Goal: Information Seeking & Learning: Compare options

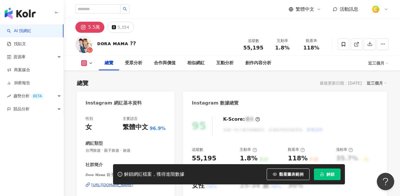
scroll to position [36, 0]
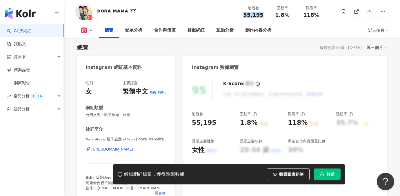
drag, startPoint x: 243, startPoint y: 16, endPoint x: 251, endPoint y: 14, distance: 7.5
click at [266, 16] on div "追蹤數 55,195" at bounding box center [253, 11] width 29 height 12
drag, startPoint x: 274, startPoint y: 14, endPoint x: 289, endPoint y: 15, distance: 15.4
click at [289, 15] on div "1.8%" at bounding box center [282, 15] width 22 height 6
copy span "1.8%"
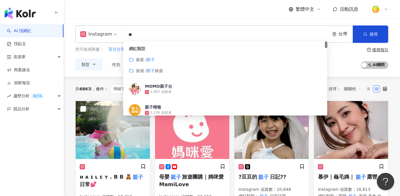
drag, startPoint x: 143, startPoint y: 33, endPoint x: 120, endPoint y: 32, distance: 22.6
click at [120, 32] on div "Instagram ** 台灣 搜尋 customizedTag cbe2179b-2b8f-417a-9e2f-af77eca0f1f9 網紅類型 家庭 /…" at bounding box center [231, 33] width 313 height 17
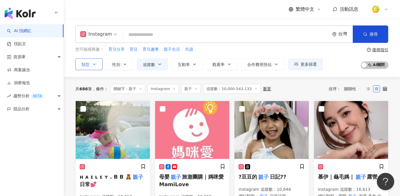
click at [101, 65] on button "類型" at bounding box center [88, 65] width 27 height 12
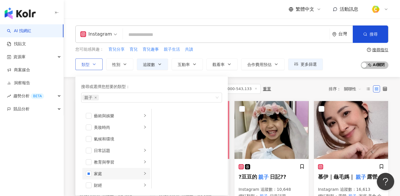
click at [135, 173] on div "家庭" at bounding box center [118, 174] width 48 height 6
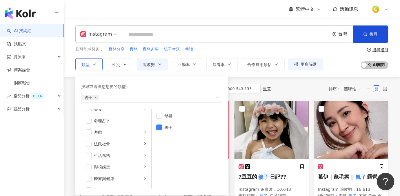
scroll to position [103, 0]
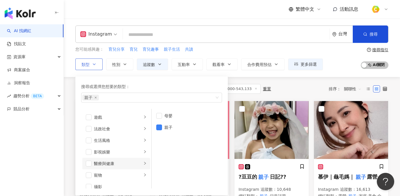
click at [127, 165] on div "醫療與健康" at bounding box center [118, 164] width 48 height 6
click at [160, 151] on span "button" at bounding box center [159, 151] width 6 height 6
click at [89, 162] on span "button" at bounding box center [89, 164] width 6 height 6
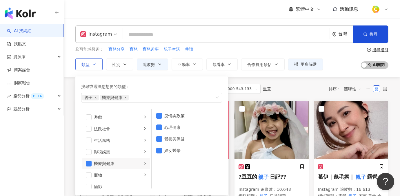
click at [92, 162] on li "醫療與健康" at bounding box center [116, 164] width 68 height 12
click at [91, 163] on li "醫療與健康" at bounding box center [116, 164] width 68 height 12
click at [87, 163] on span "button" at bounding box center [89, 164] width 6 height 6
click at [98, 99] on span "親子" at bounding box center [90, 98] width 17 height 6
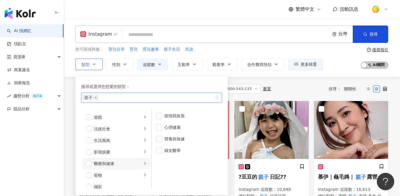
click at [97, 98] on span "親子" at bounding box center [90, 98] width 17 height 6
click at [96, 98] on icon "close" at bounding box center [95, 97] width 2 height 2
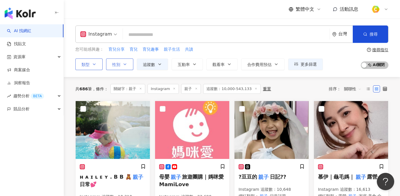
click at [129, 66] on button "性別" at bounding box center [119, 65] width 27 height 12
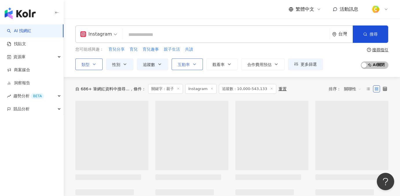
click at [195, 63] on icon "button" at bounding box center [194, 64] width 5 height 5
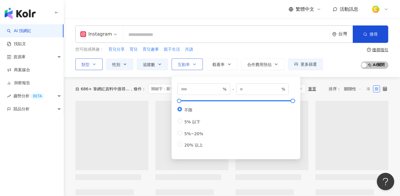
click at [196, 65] on icon "button" at bounding box center [194, 64] width 5 height 5
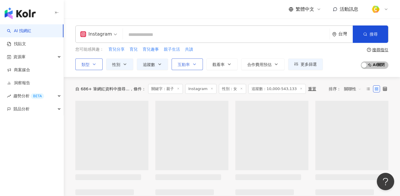
click at [196, 65] on icon "button" at bounding box center [194, 64] width 5 height 5
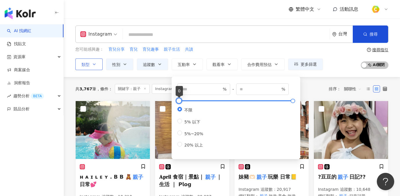
type input "**"
type input "*****"
drag, startPoint x: 180, startPoint y: 101, endPoint x: 186, endPoint y: 101, distance: 5.8
click at [186, 101] on div at bounding box center [184, 100] width 3 height 3
drag, startPoint x: 200, startPoint y: 87, endPoint x: 166, endPoint y: 86, distance: 34.2
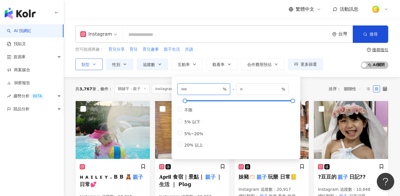
click at [220, 86] on input "*" at bounding box center [201, 89] width 41 height 6
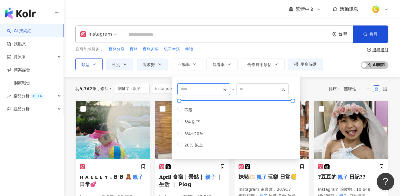
click at [220, 91] on input "*" at bounding box center [201, 89] width 41 height 6
type input "*"
click at [220, 91] on input "*" at bounding box center [201, 89] width 41 height 6
click at [324, 72] on div "Instagram 台灣 搜尋 customizedTag 網紅類型 家庭 / 親子 旅遊 / 親子 旅遊 MOMO親子台 1,897 追蹤者 親子晴報 2,…" at bounding box center [232, 48] width 336 height 59
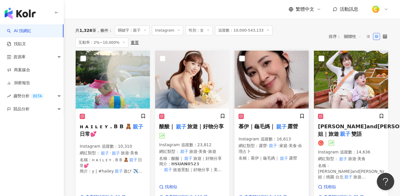
scroll to position [21, 0]
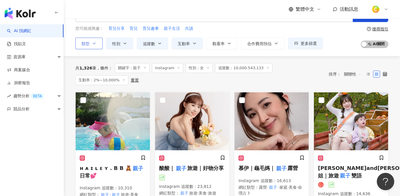
click at [252, 68] on span "追蹤數：10,000-543,133" at bounding box center [243, 68] width 57 height 10
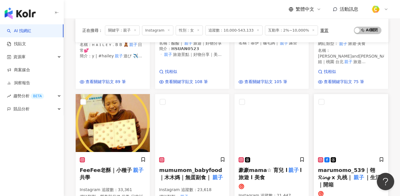
scroll to position [175, 0]
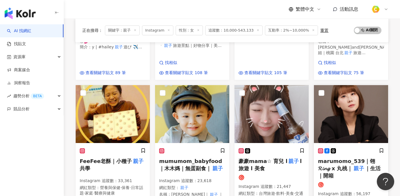
click at [342, 162] on span "marumomo_539｜翎𝓡𝓲𝓷𝓰 x 丸桃｜" at bounding box center [346, 164] width 57 height 13
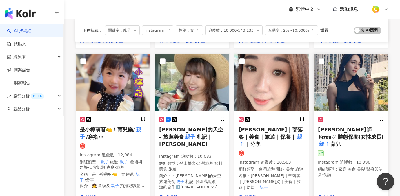
scroll to position [433, 0]
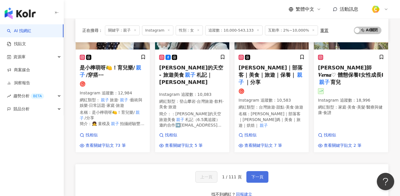
click at [258, 175] on span "下一頁" at bounding box center [257, 177] width 12 height 5
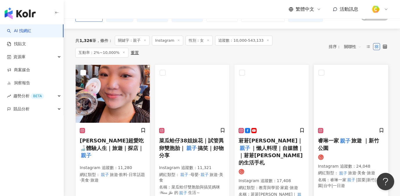
scroll to position [54, 0]
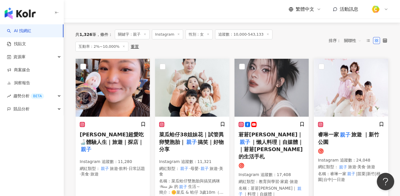
click at [347, 131] on mark "親子" at bounding box center [345, 135] width 12 height 8
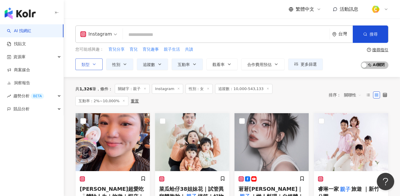
click at [138, 34] on input "search" at bounding box center [226, 34] width 202 height 11
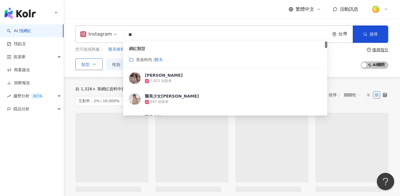
click at [150, 32] on input "**" at bounding box center [226, 34] width 202 height 11
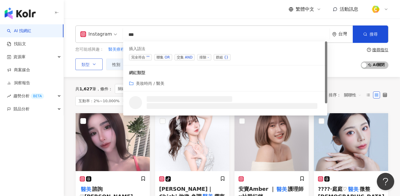
click at [167, 58] on div "OR" at bounding box center [167, 57] width 5 height 6
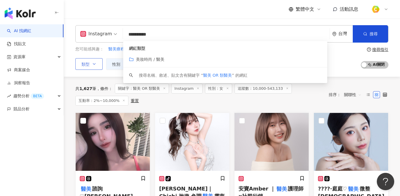
scroll to position [17, 0]
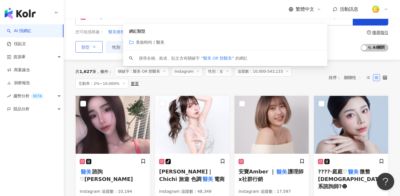
click at [344, 67] on div "共 1,627 筆 條件 ： 關鍵字：醫美 OR 類醫美 Instagram 性別：女 追蹤數：10,000-543,133 互動率：2%~10,000% 重…" at bounding box center [231, 78] width 313 height 22
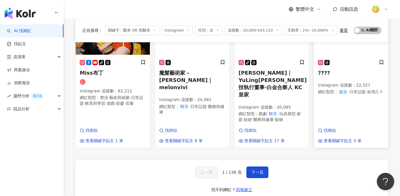
scroll to position [424, 0]
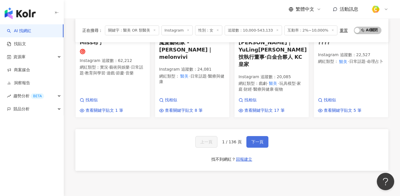
click at [255, 140] on span "下一頁" at bounding box center [257, 142] width 12 height 5
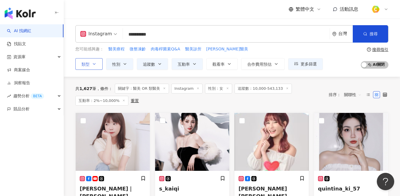
scroll to position [0, 0]
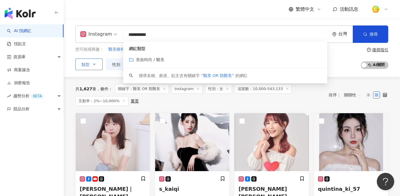
drag, startPoint x: 145, startPoint y: 36, endPoint x: 164, endPoint y: 33, distance: 18.5
click at [164, 33] on input "**********" at bounding box center [226, 34] width 202 height 11
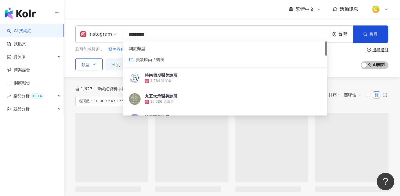
click at [350, 53] on div "您可能感興趣： 醫美療程 醫美診所 微整 高雄醫美 醫師 類型 性別 追蹤數 互動率 觀看率 合作費用預估 更多篩選 不限 女 男 其他 * % - ****…" at bounding box center [231, 58] width 313 height 24
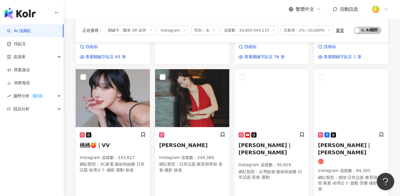
scroll to position [342, 0]
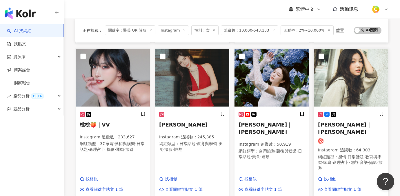
click at [357, 84] on img at bounding box center [351, 78] width 74 height 58
click at [281, 92] on img at bounding box center [271, 78] width 74 height 58
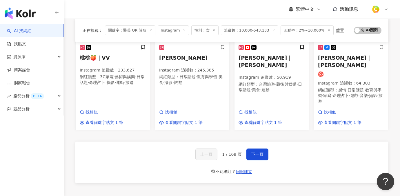
scroll to position [409, 0]
click at [259, 152] on span "下一頁" at bounding box center [257, 154] width 12 height 5
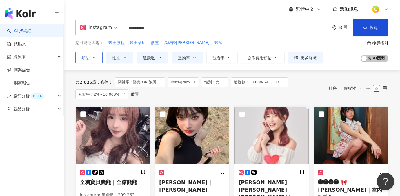
scroll to position [15, 0]
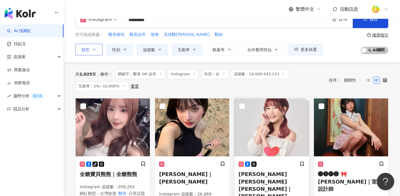
click at [276, 172] on span "林俞汝Annie Lin｜Annie Lin" at bounding box center [265, 188] width 54 height 35
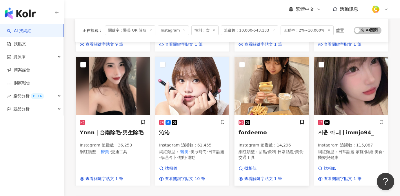
scroll to position [364, 0]
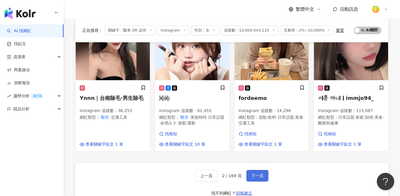
click at [260, 174] on span "下一頁" at bounding box center [257, 176] width 12 height 5
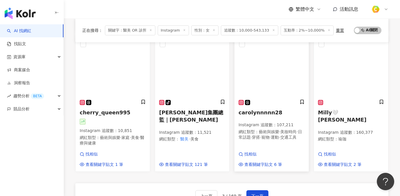
scroll to position [363, 0]
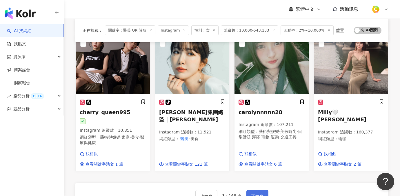
click at [259, 190] on button "下一頁" at bounding box center [257, 196] width 22 height 12
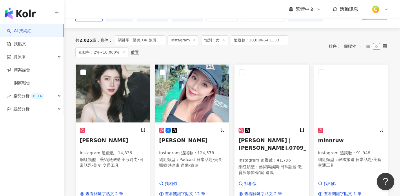
scroll to position [57, 0]
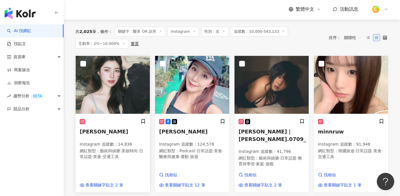
click at [110, 145] on p "Instagram 追蹤數 ： 14,836" at bounding box center [113, 145] width 66 height 6
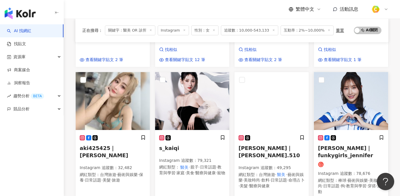
scroll to position [179, 0]
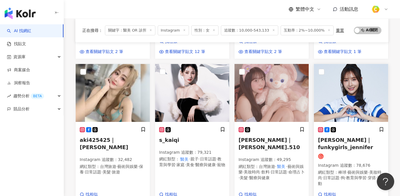
click at [361, 137] on span "蓁蓁｜funkygirls_jennifer" at bounding box center [345, 143] width 55 height 13
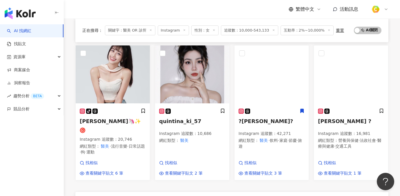
scroll to position [407, 0]
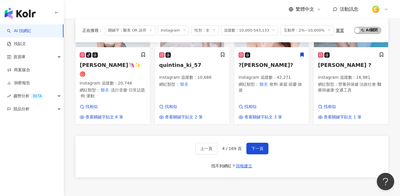
click at [268, 136] on div "上一頁 4 / 169 頁 下一頁 找不到網紅？ 回報建立" at bounding box center [231, 157] width 313 height 42
click at [262, 146] on span "下一頁" at bounding box center [257, 148] width 12 height 5
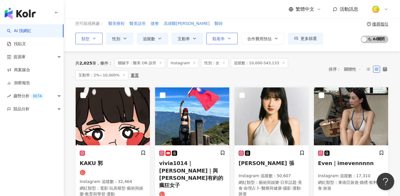
scroll to position [0, 0]
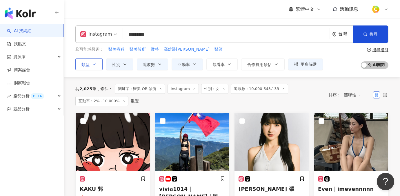
click at [188, 37] on input "*********" at bounding box center [226, 34] width 202 height 11
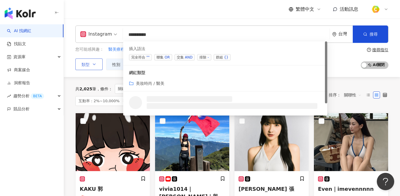
click at [167, 56] on div "OR" at bounding box center [167, 57] width 5 height 6
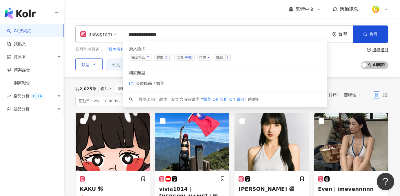
click at [163, 59] on span "聯集 OR" at bounding box center [163, 57] width 18 height 6
click at [166, 57] on div "OR" at bounding box center [167, 57] width 5 height 6
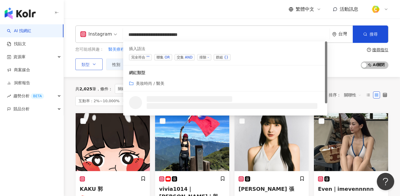
click at [162, 56] on span "聯集 OR" at bounding box center [163, 57] width 18 height 6
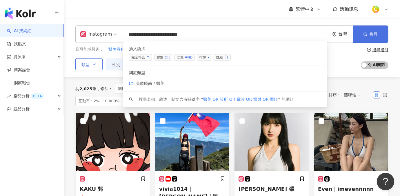
type input "**********"
click at [374, 35] on span "搜尋" at bounding box center [373, 34] width 8 height 5
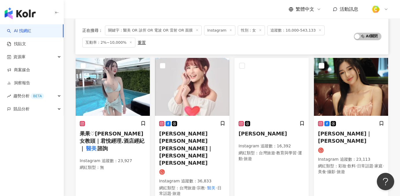
scroll to position [381, 0]
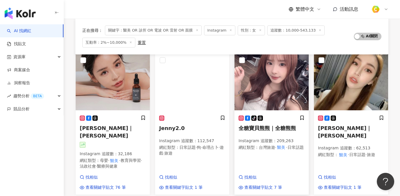
scroll to position [59, 0]
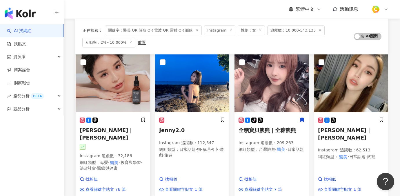
click at [101, 131] on span "Jennifer 潘潘｜Jennifer" at bounding box center [107, 133] width 54 height 13
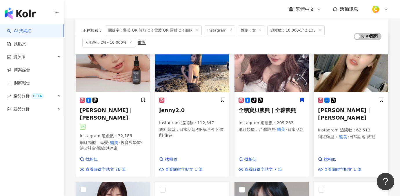
scroll to position [81, 0]
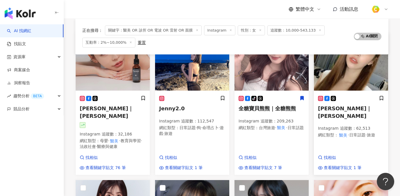
click at [339, 109] on span "蔡雨雨｜Doris" at bounding box center [345, 111] width 54 height 13
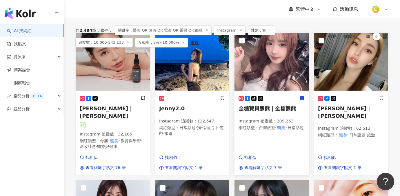
scroll to position [0, 0]
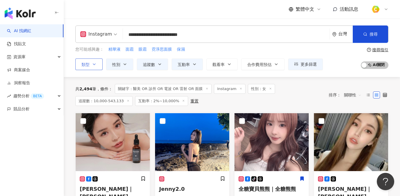
drag, startPoint x: 206, startPoint y: 35, endPoint x: 210, endPoint y: 35, distance: 4.3
click at [206, 35] on input "**********" at bounding box center [226, 34] width 202 height 11
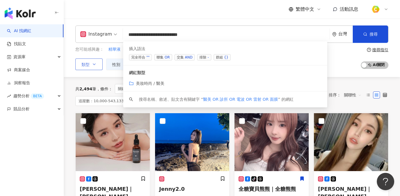
drag, startPoint x: 234, startPoint y: 36, endPoint x: 125, endPoint y: 34, distance: 108.4
click at [125, 34] on input "**********" at bounding box center [226, 34] width 202 height 11
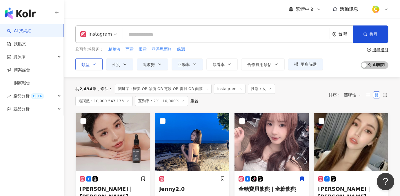
click at [87, 65] on span "類型" at bounding box center [85, 64] width 8 height 5
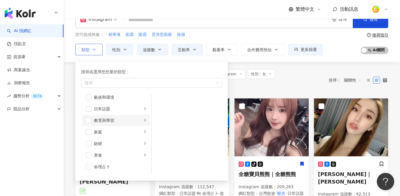
scroll to position [9, 0]
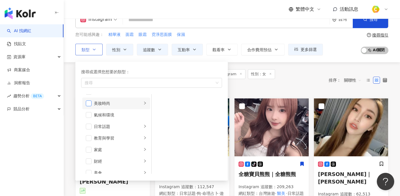
click at [88, 105] on span "button" at bounding box center [89, 104] width 6 height 6
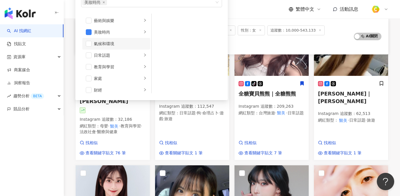
scroll to position [79, 0]
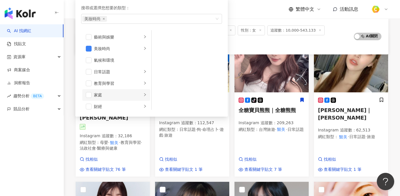
click at [125, 97] on div "家庭" at bounding box center [118, 95] width 48 height 6
click at [164, 46] on li "親子" at bounding box center [187, 49] width 68 height 12
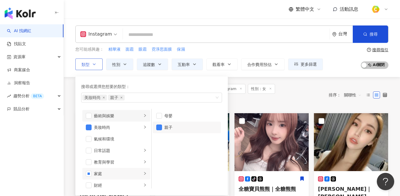
click at [134, 115] on div "藝術與娛樂" at bounding box center [118, 116] width 48 height 6
click at [290, 92] on div "共 2,494 筆 條件 ： 關鍵字：醫美 OR 診所 OR 電波 OR 雷射 OR 面膜 Instagram 性別：女 追蹤數：10,000-543,133…" at bounding box center [198, 95] width 247 height 22
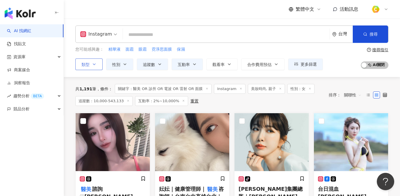
click at [98, 66] on button "類型" at bounding box center [88, 65] width 27 height 12
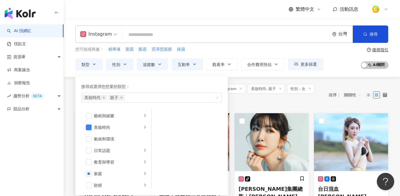
click at [344, 66] on div "您可能感興趣： 精華液 面霜 眼霜 霓淨思面膜 保濕 類型 搜尋或選擇您想要的類型： 美妝時尚 親子 藝術與娛樂 美妝時尚 氣候和環境 日常話題 教育與學習 …" at bounding box center [231, 58] width 313 height 24
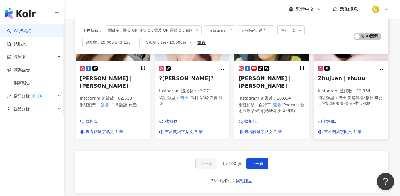
scroll to position [473, 0]
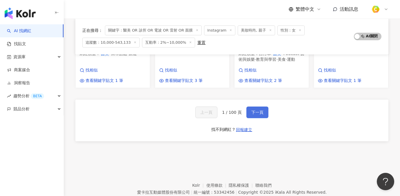
click at [266, 107] on button "下一頁" at bounding box center [257, 113] width 22 height 12
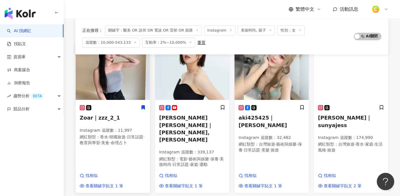
scroll to position [63, 0]
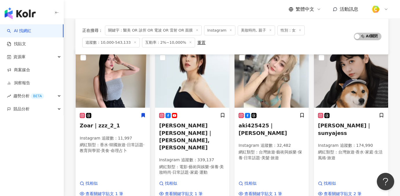
click at [99, 142] on p "網紅類型 ： 香水 · 韓國旅遊 · 日常話題 · 教育與學習 · 美食 · 命理占卜" at bounding box center [113, 147] width 66 height 11
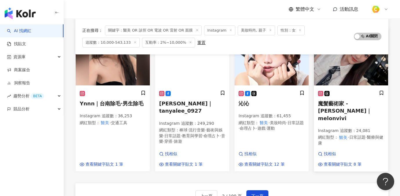
scroll to position [473, 0]
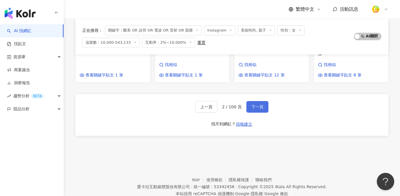
click at [260, 101] on button "下一頁" at bounding box center [257, 107] width 22 height 12
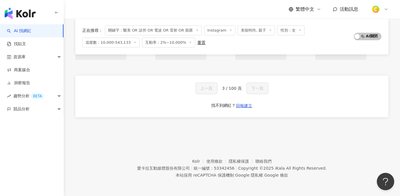
scroll to position [393, 0]
click at [189, 30] on span "關鍵字：醫美 OR 診所 OR 電波 OR 雷射 OR 面膜" at bounding box center [153, 30] width 97 height 10
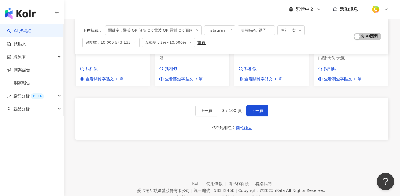
click at [196, 30] on icon at bounding box center [197, 30] width 3 height 3
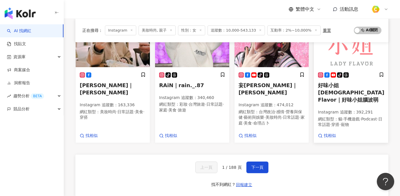
scroll to position [376, 0]
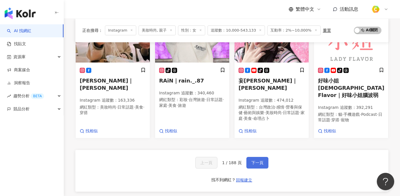
click at [262, 161] on span "下一頁" at bounding box center [257, 163] width 12 height 5
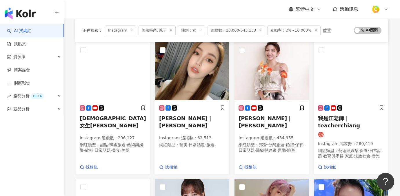
scroll to position [207, 0]
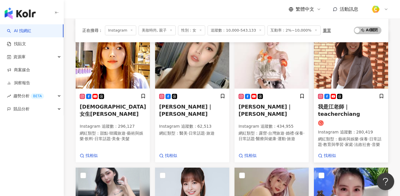
click at [338, 104] on span "我是江老師｜teacherchiang" at bounding box center [339, 110] width 42 height 13
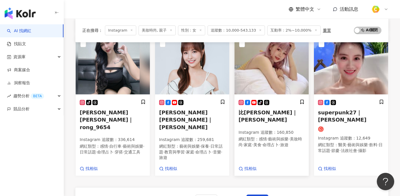
scroll to position [366, 0]
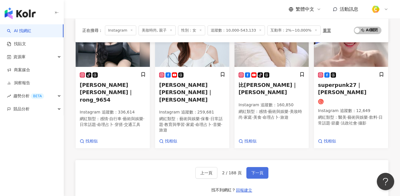
click at [258, 168] on button "下一頁" at bounding box center [257, 173] width 22 height 12
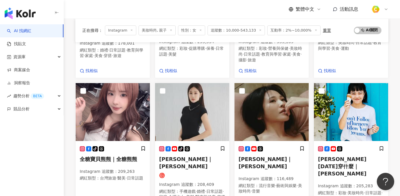
scroll to position [313, 0]
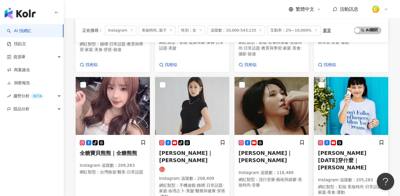
click at [340, 140] on div "Meg 今天穿什麼｜Meg Instagram 追蹤數 ： 205,283 網紅類型 ： 彩妝 · 美妝時尚 · 日常話題 · 家庭 · 美食 · 運動" at bounding box center [351, 170] width 66 height 61
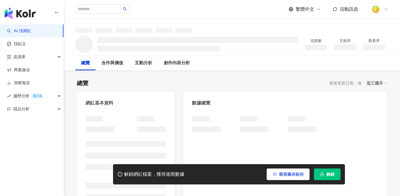
click at [280, 171] on button "觀看圖表範例" at bounding box center [288, 175] width 43 height 12
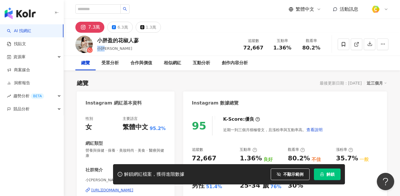
drag, startPoint x: 97, startPoint y: 48, endPoint x: 110, endPoint y: 49, distance: 13.1
click at [110, 49] on div "小胖盈" at bounding box center [118, 49] width 42 height 6
copy span "小胖盈"
click at [177, 33] on div "小胖盈的花椒人蔘 小胖盈 追蹤數 72,667 互動率 1.36% 觀看率 80.2%" at bounding box center [232, 44] width 336 height 23
click at [99, 188] on div "https://www.instagram.com/emilialiao0813/" at bounding box center [112, 190] width 42 height 5
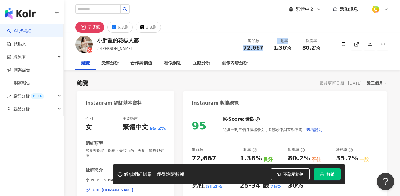
drag, startPoint x: 242, startPoint y: 46, endPoint x: 271, endPoint y: 46, distance: 29.0
click at [271, 46] on div "追蹤數 72,667 互動率 1.36% 觀看率 80.2%" at bounding box center [282, 44] width 87 height 17
click at [252, 39] on div "追蹤數" at bounding box center [253, 41] width 22 height 6
drag, startPoint x: 244, startPoint y: 45, endPoint x: 262, endPoint y: 45, distance: 18.3
click at [262, 45] on div "72,667" at bounding box center [253, 48] width 22 height 6
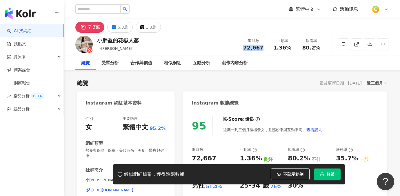
copy span "72,667"
drag, startPoint x: 273, startPoint y: 45, endPoint x: 289, endPoint y: 48, distance: 16.4
click at [289, 48] on div "1.36%" at bounding box center [282, 48] width 22 height 6
copy span "1.36%"
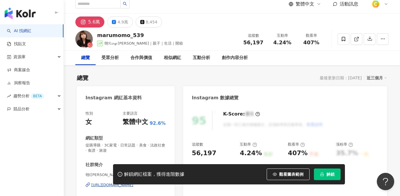
scroll to position [68, 0]
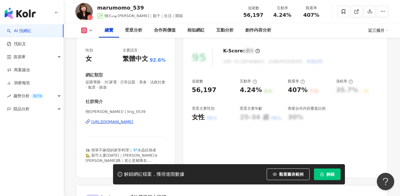
click at [133, 123] on div "https://www.instagram.com/ling_0539/" at bounding box center [112, 121] width 42 height 5
drag, startPoint x: 105, startPoint y: 14, endPoint x: 119, endPoint y: 17, distance: 14.1
click at [119, 17] on span "翎𝓡𝓲𝓷𝓰 x 丸桃｜親子｜生活｜開箱" at bounding box center [143, 16] width 79 height 4
copy span "翎𝓡𝓲𝓷𝓰 x 丸"
drag, startPoint x: 243, startPoint y: 14, endPoint x: 262, endPoint y: 15, distance: 18.6
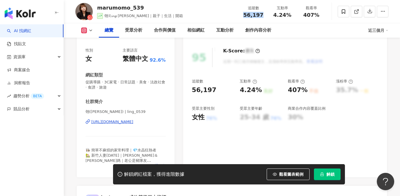
click at [262, 15] on div "56,197" at bounding box center [253, 15] width 22 height 6
copy span "56,197"
drag, startPoint x: 271, startPoint y: 16, endPoint x: 294, endPoint y: 16, distance: 22.9
click at [294, 16] on div "互動率 4.24%" at bounding box center [282, 11] width 29 height 12
copy span "4.24%"
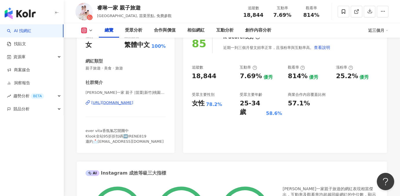
scroll to position [82, 0]
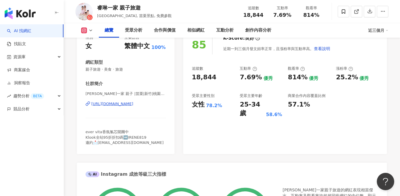
click at [130, 104] on div "[URL][DOMAIN_NAME]" at bounding box center [112, 103] width 42 height 5
drag, startPoint x: 244, startPoint y: 12, endPoint x: 262, endPoint y: 14, distance: 18.2
click at [262, 14] on div "18,844" at bounding box center [253, 15] width 22 height 6
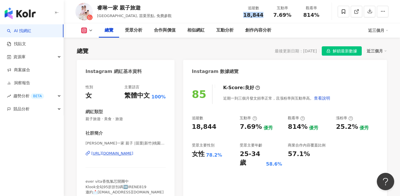
scroll to position [0, 0]
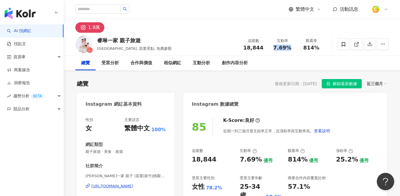
drag, startPoint x: 277, startPoint y: 47, endPoint x: 290, endPoint y: 49, distance: 13.4
click at [290, 49] on div "7.69%" at bounding box center [282, 48] width 22 height 6
copy span "7.69%"
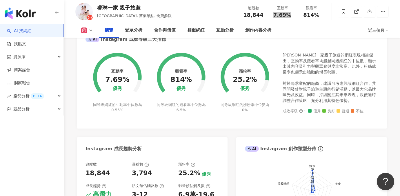
scroll to position [201, 0]
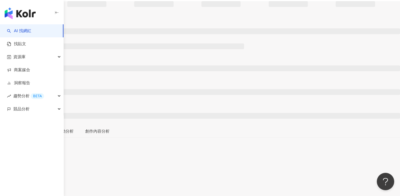
scroll to position [45, 0]
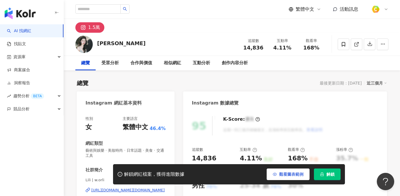
scroll to position [84, 0]
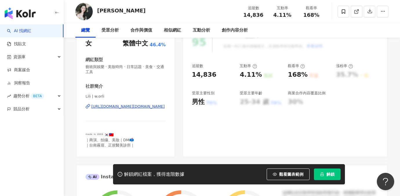
drag, startPoint x: 288, startPoint y: 171, endPoint x: 285, endPoint y: 112, distance: 59.2
click at [288, 171] on button "觀看圖表範例" at bounding box center [288, 175] width 43 height 12
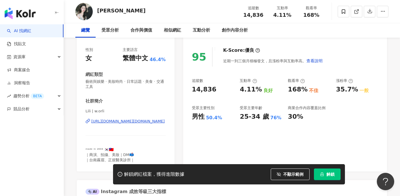
scroll to position [54, 0]
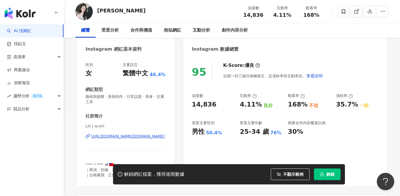
click at [130, 135] on div "[URL][DOMAIN_NAME][DOMAIN_NAME]" at bounding box center [127, 136] width 73 height 5
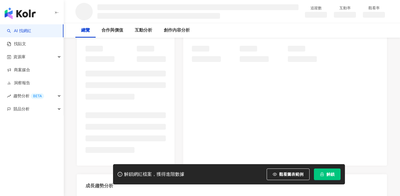
scroll to position [73, 0]
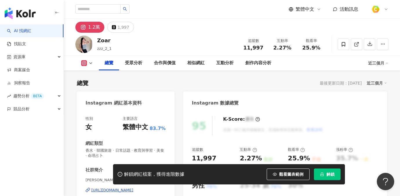
scroll to position [79, 0]
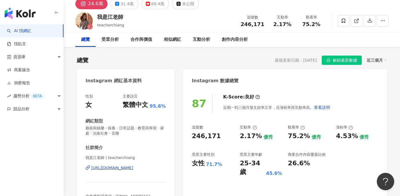
scroll to position [32, 0]
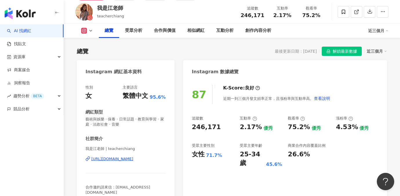
click at [127, 159] on div "https://www.instagram.com/teacherchiang/" at bounding box center [112, 158] width 42 height 5
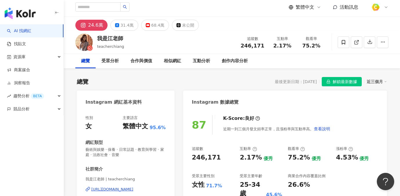
scroll to position [0, 0]
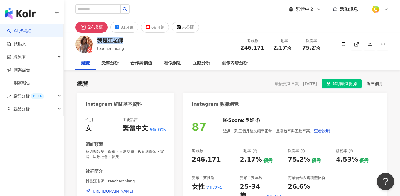
drag, startPoint x: 98, startPoint y: 39, endPoint x: 128, endPoint y: 40, distance: 30.1
click at [127, 40] on div "我是江老師 teacherchiang 追蹤數 246,171 互動率 2.17% 觀看率 75.2%" at bounding box center [232, 44] width 336 height 23
copy div "我是江老師"
drag, startPoint x: 242, startPoint y: 47, endPoint x: 262, endPoint y: 47, distance: 20.3
click at [262, 47] on div "246,171" at bounding box center [252, 48] width 24 height 6
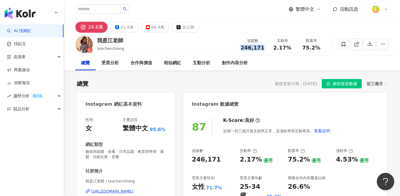
copy span "246,171"
drag, startPoint x: 275, startPoint y: 47, endPoint x: 290, endPoint y: 48, distance: 15.4
click at [290, 48] on div "2.17%" at bounding box center [282, 48] width 22 height 6
copy span "2.17%"
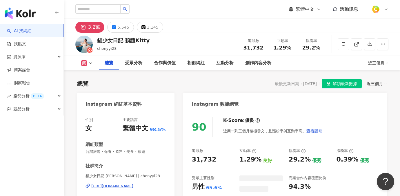
scroll to position [36, 0]
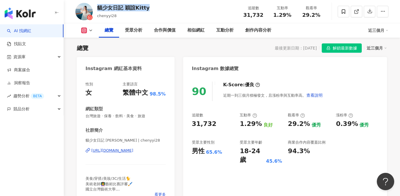
drag, startPoint x: 98, startPoint y: 8, endPoint x: 167, endPoint y: 8, distance: 69.0
click at [167, 8] on div "貓少女日記 穎誼Kitty chenyyi28 追蹤數 31,732 互動率 1.29% 觀看率 29.2%" at bounding box center [232, 11] width 336 height 23
click at [126, 7] on div "貓少女日記 穎誼Kitty" at bounding box center [123, 7] width 52 height 7
drag, startPoint x: 125, startPoint y: 8, endPoint x: 151, endPoint y: 8, distance: 26.1
click at [151, 8] on div "貓少女日記 穎誼Kitty chenyyi28 追蹤數 31,732 互動率 1.29% 觀看率 29.2%" at bounding box center [232, 11] width 336 height 23
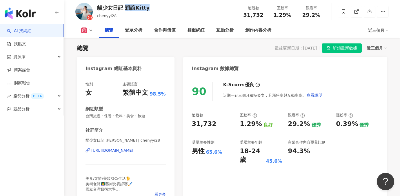
copy div "穎誼Kitty"
click at [133, 149] on div "https://www.instagram.com/chenyyi28/" at bounding box center [112, 150] width 42 height 5
drag, startPoint x: 246, startPoint y: 13, endPoint x: 264, endPoint y: 15, distance: 18.1
click at [264, 15] on div "31,732" at bounding box center [253, 15] width 22 height 6
copy span "31,732"
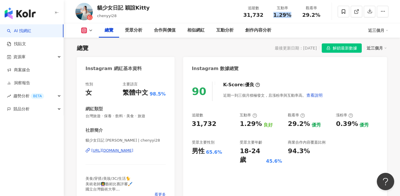
drag, startPoint x: 274, startPoint y: 15, endPoint x: 289, endPoint y: 17, distance: 15.1
click at [289, 17] on div "1.29%" at bounding box center [282, 15] width 22 height 6
copy span "1.29%"
